Goal: Task Accomplishment & Management: Complete application form

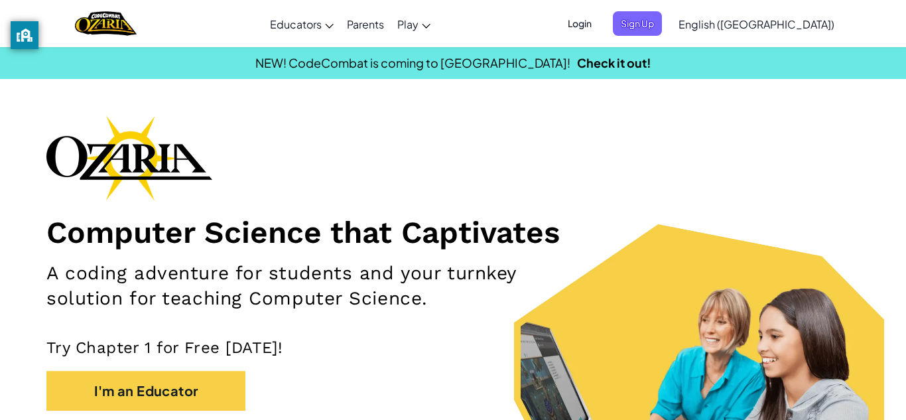
click at [809, 25] on span "English ([GEOGRAPHIC_DATA])" at bounding box center [757, 24] width 156 height 14
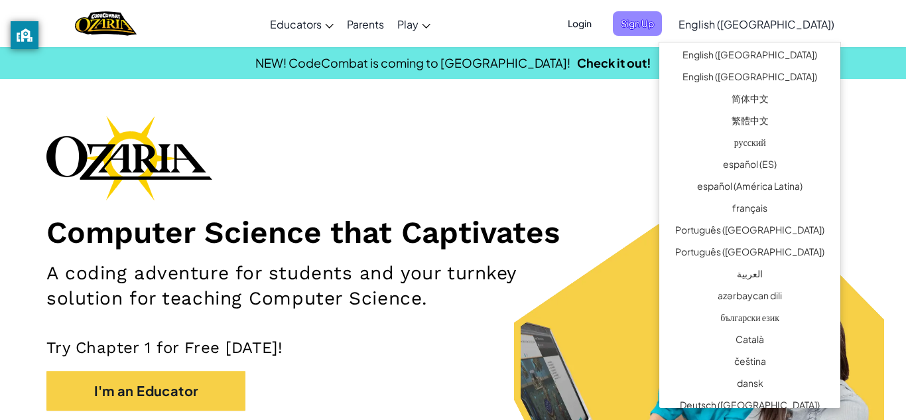
click at [662, 25] on span "Sign Up" at bounding box center [637, 23] width 49 height 25
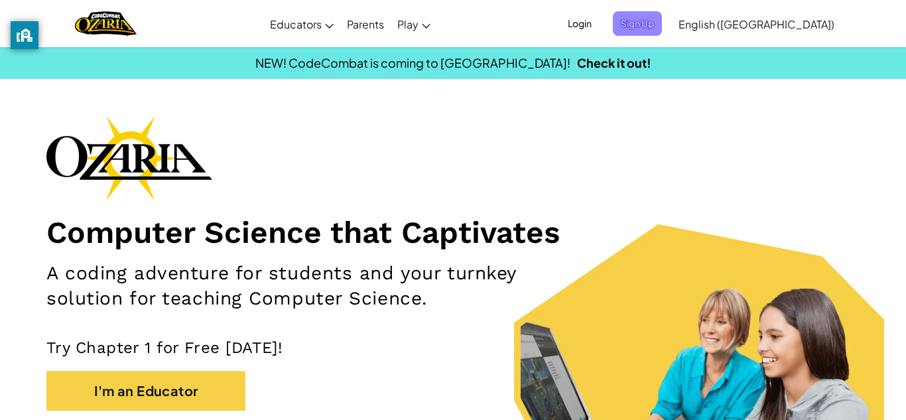
click at [662, 25] on span "Sign Up" at bounding box center [637, 23] width 49 height 25
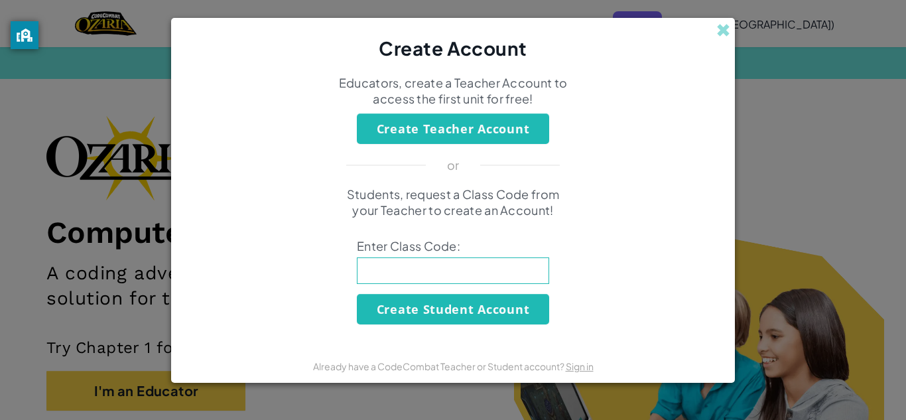
click at [488, 265] on input at bounding box center [453, 270] width 192 height 27
paste input "ClassWinPage"
type input "ClassWinPage"
click at [544, 311] on button "Create Student Account" at bounding box center [453, 309] width 192 height 31
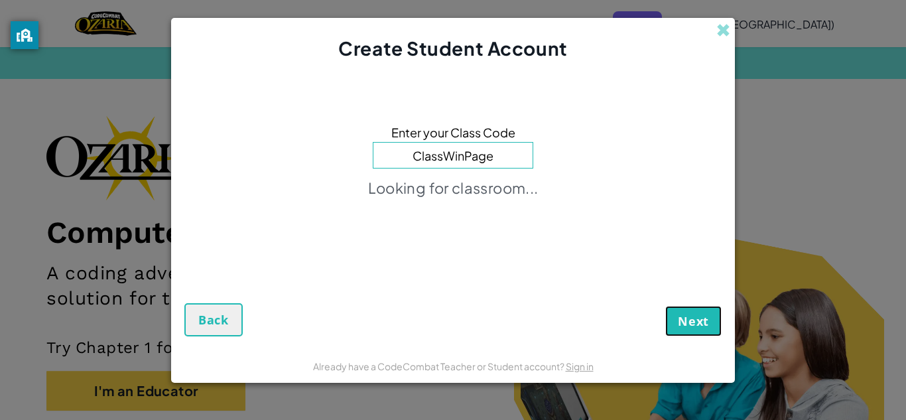
click at [705, 325] on span "Next" at bounding box center [693, 321] width 31 height 16
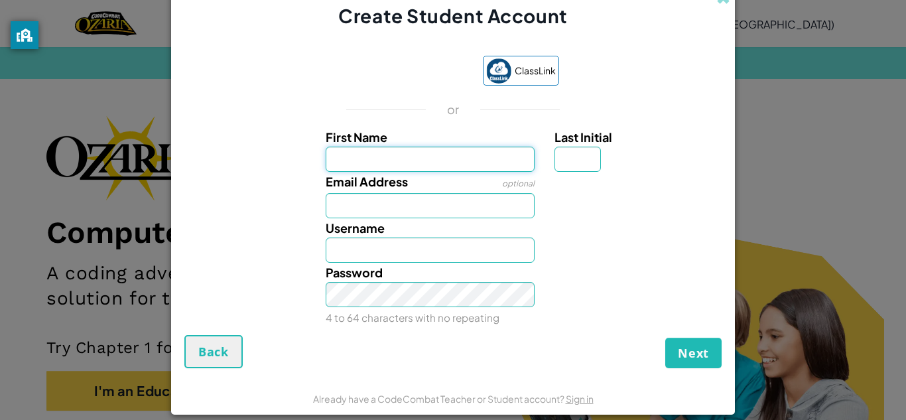
click at [397, 154] on input "First Name" at bounding box center [431, 159] width 210 height 25
type input "[PERSON_NAME]"
click at [416, 86] on iframe at bounding box center [408, 71] width 135 height 29
type input "[PERSON_NAME]"
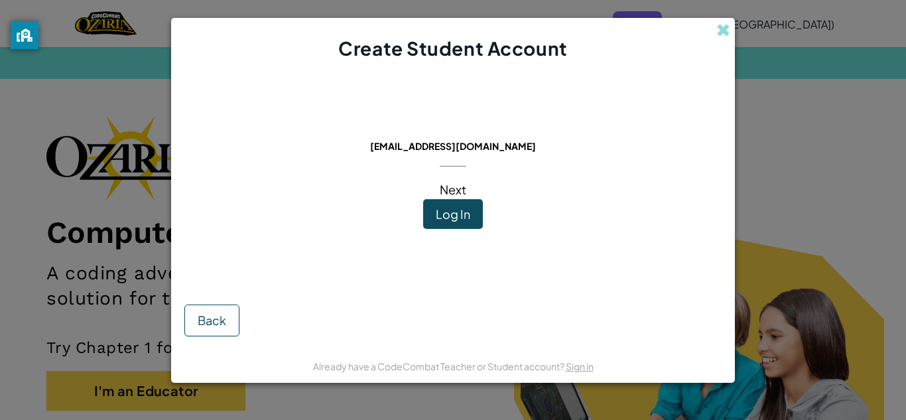
click at [464, 190] on span "Next" at bounding box center [453, 189] width 27 height 15
click at [442, 216] on span "Log In" at bounding box center [453, 213] width 35 height 15
